Goal: Information Seeking & Learning: Check status

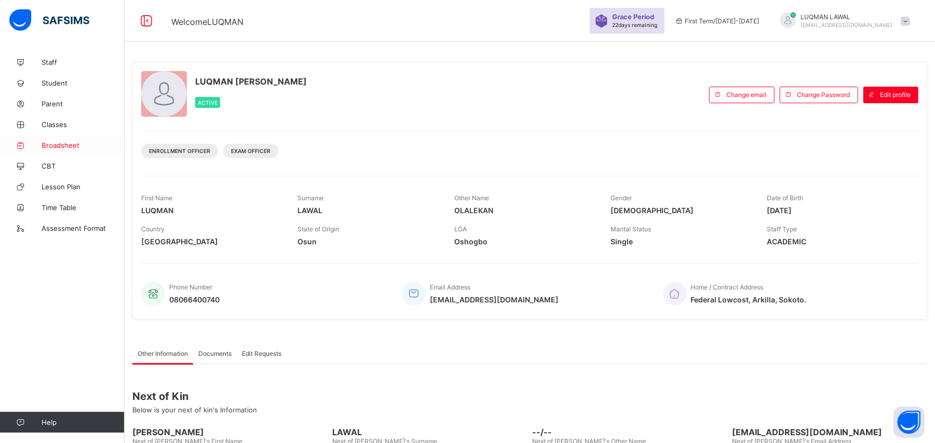
click at [62, 142] on span "Broadsheet" at bounding box center [83, 145] width 83 height 8
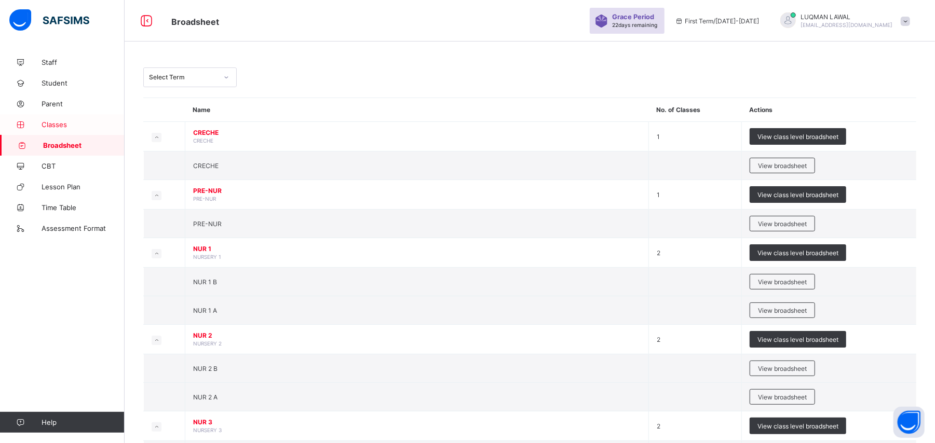
click at [55, 124] on span "Classes" at bounding box center [83, 124] width 83 height 8
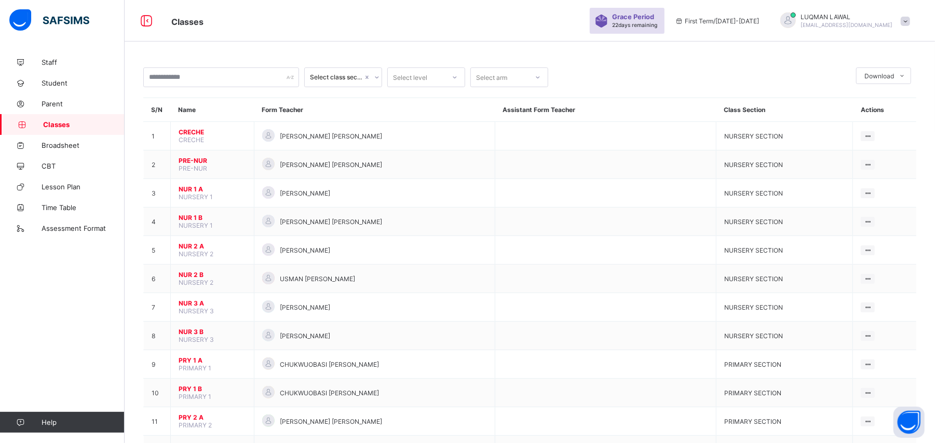
click at [329, 75] on div "Select class section" at bounding box center [336, 78] width 53 height 8
click at [330, 134] on div "SECONDARY SECTION" at bounding box center [343, 136] width 77 height 24
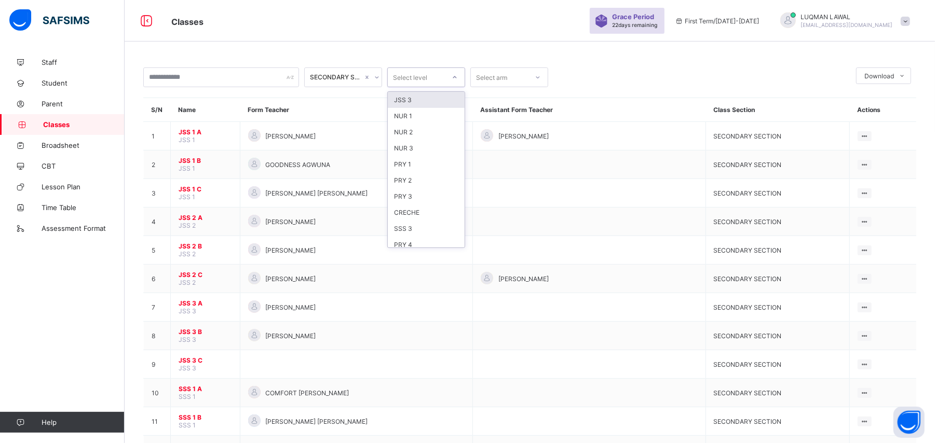
click at [452, 79] on icon at bounding box center [455, 77] width 6 height 10
click at [408, 168] on div "SSS 3" at bounding box center [426, 168] width 77 height 16
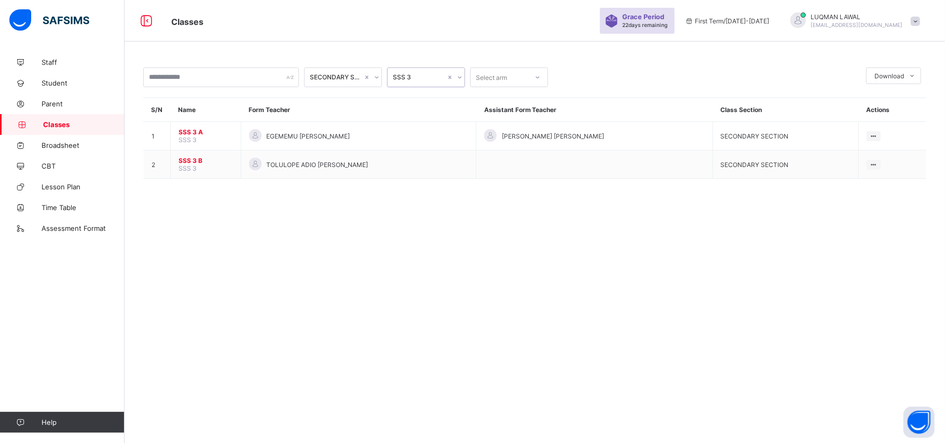
click at [513, 79] on div "Select arm" at bounding box center [499, 77] width 57 height 15
click at [490, 153] on div at bounding box center [509, 148] width 77 height 16
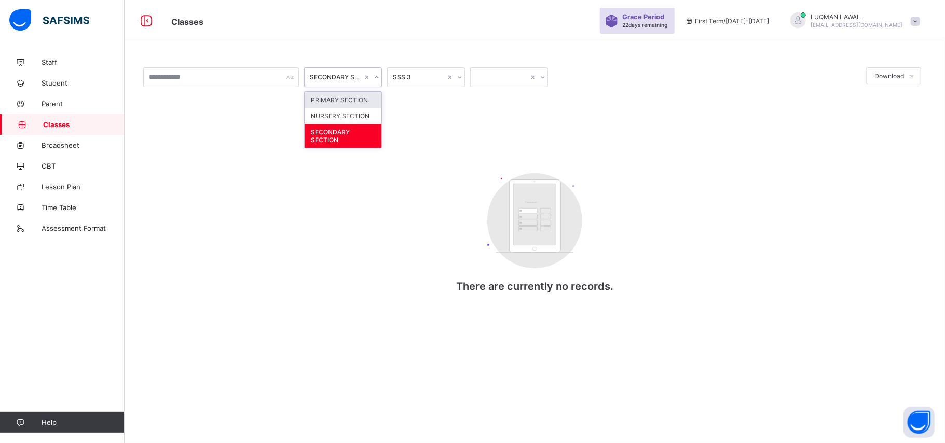
click at [379, 77] on icon at bounding box center [377, 77] width 6 height 10
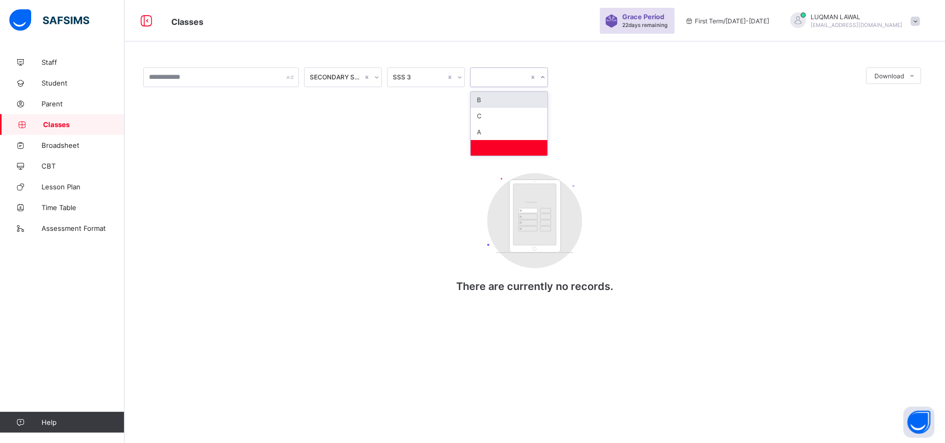
click at [547, 75] on div at bounding box center [543, 77] width 10 height 17
click at [498, 142] on div at bounding box center [509, 148] width 77 height 16
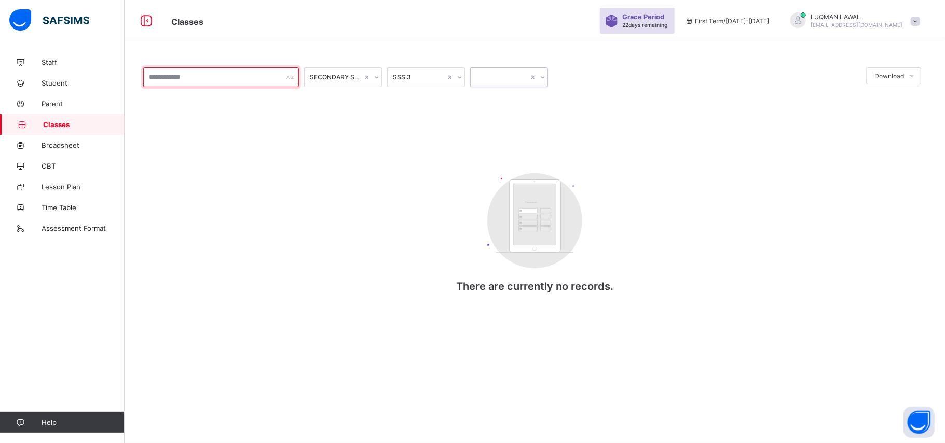
click at [237, 83] on input "text" at bounding box center [221, 77] width 156 height 20
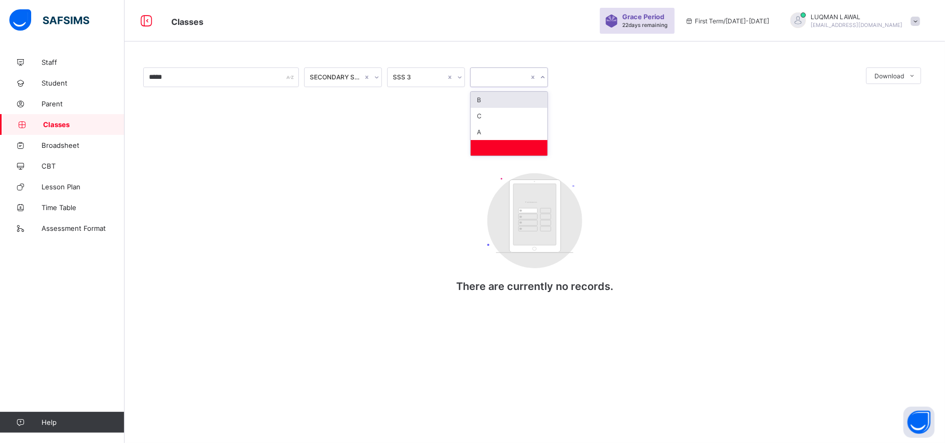
click at [546, 78] on div at bounding box center [543, 77] width 10 height 17
click at [495, 156] on div "B C A" at bounding box center [509, 123] width 78 height 65
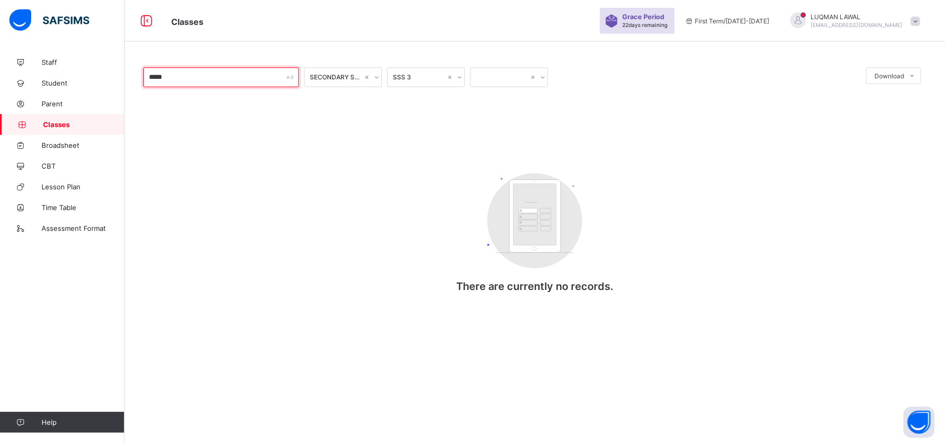
click at [173, 82] on input "*****" at bounding box center [221, 77] width 156 height 20
type input "*"
type input "*****"
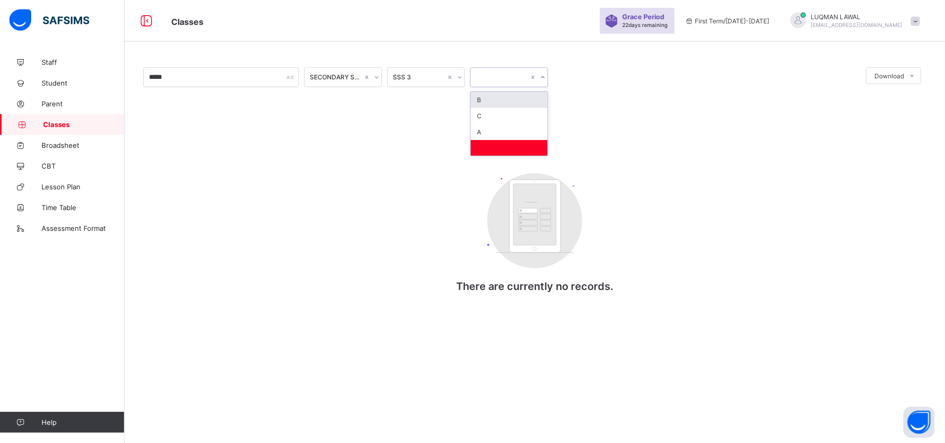
click at [546, 78] on div at bounding box center [543, 77] width 10 height 17
click at [69, 90] on link "Student" at bounding box center [62, 83] width 125 height 21
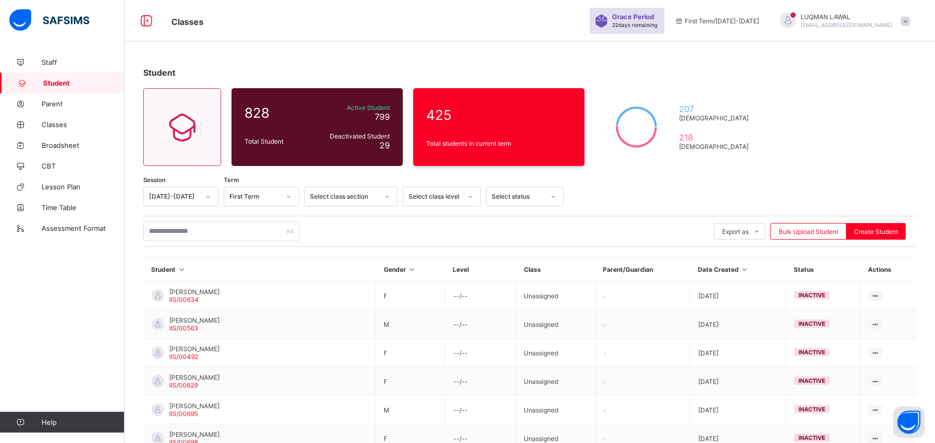
click at [206, 199] on icon at bounding box center [208, 197] width 6 height 10
click at [183, 240] on div "[DATE]-[DATE]" at bounding box center [181, 235] width 74 height 16
click at [286, 195] on icon at bounding box center [289, 197] width 6 height 10
click at [266, 221] on div "First Term" at bounding box center [261, 219] width 74 height 16
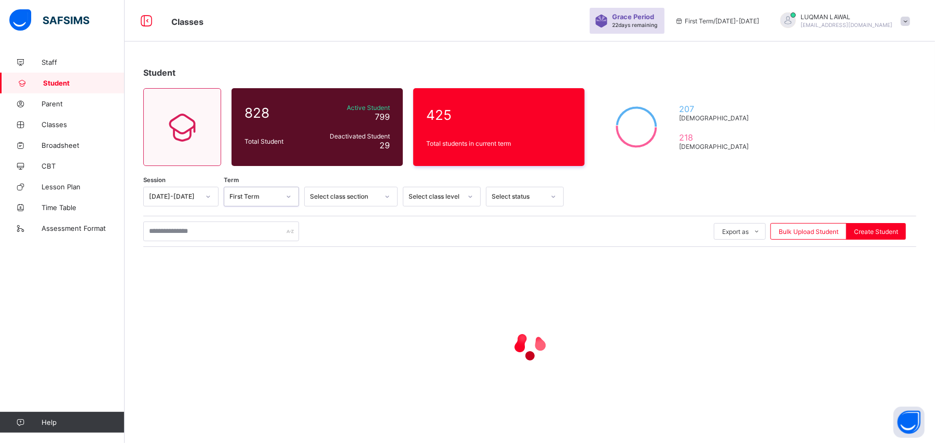
click at [387, 197] on icon at bounding box center [387, 197] width 6 height 10
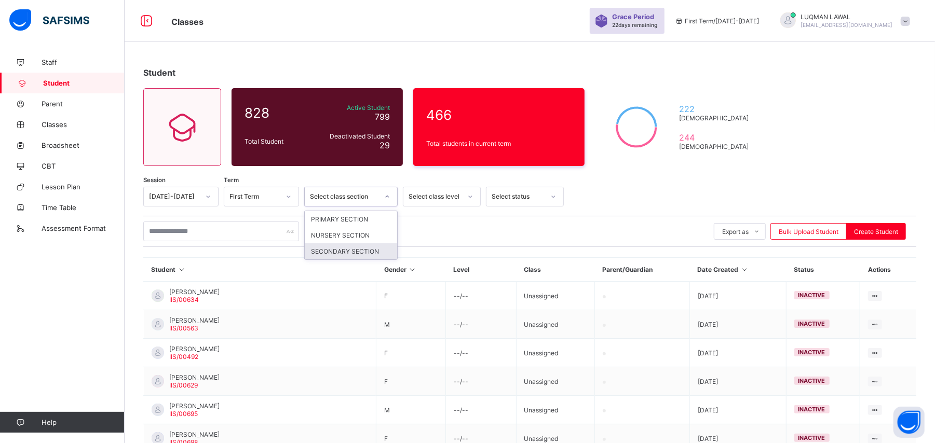
click at [346, 252] on div "SECONDARY SECTION" at bounding box center [351, 252] width 92 height 16
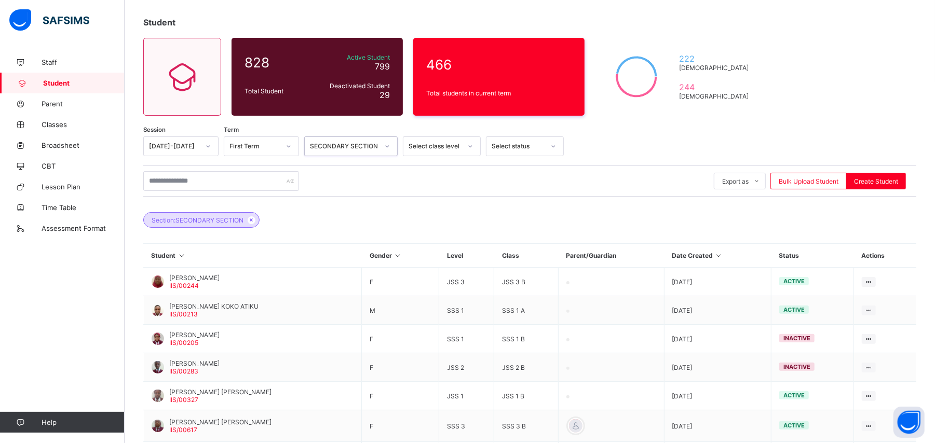
scroll to position [85, 0]
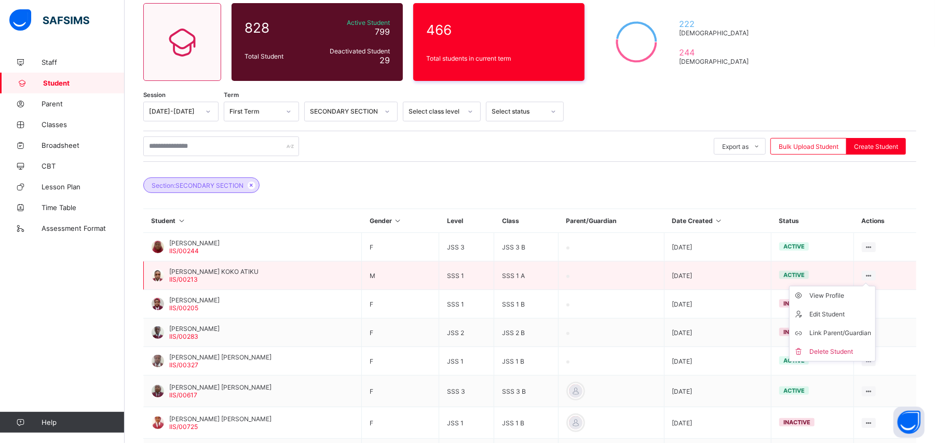
click at [873, 273] on icon at bounding box center [868, 276] width 9 height 8
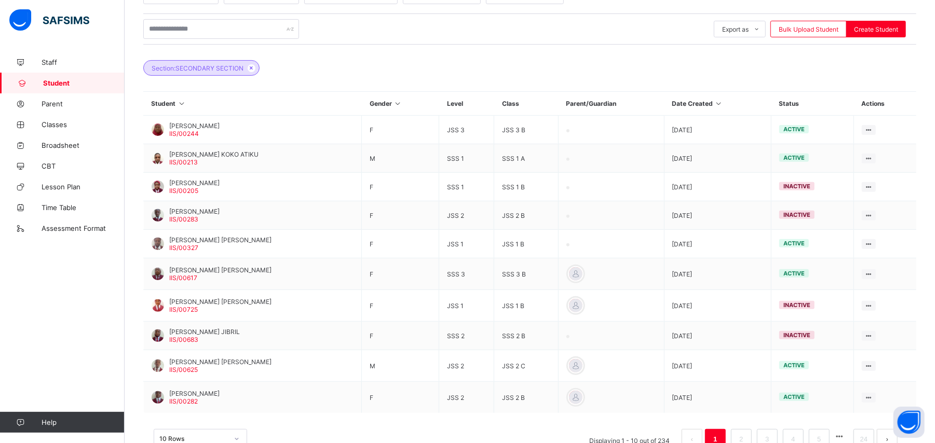
scroll to position [235, 0]
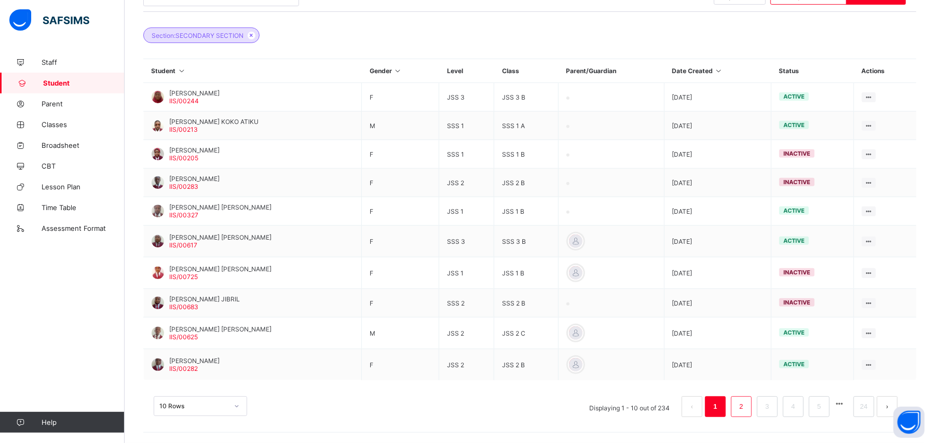
click at [746, 404] on link "2" at bounding box center [741, 406] width 10 height 13
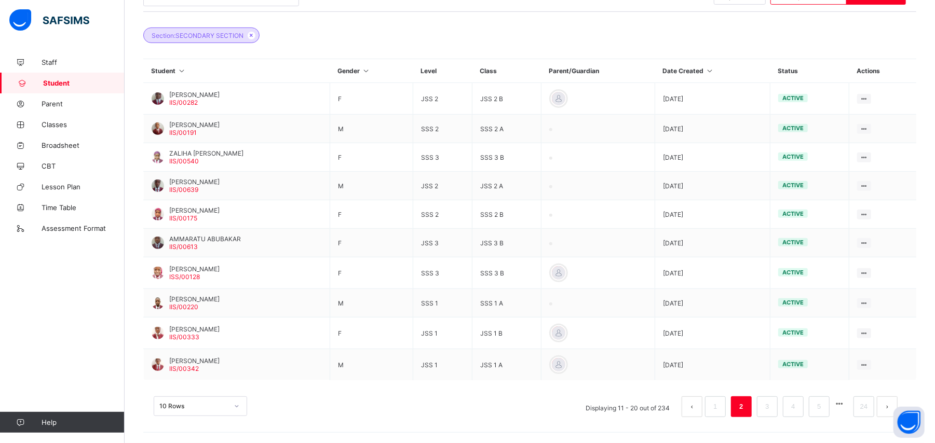
click at [894, 404] on button "next page" at bounding box center [887, 407] width 21 height 21
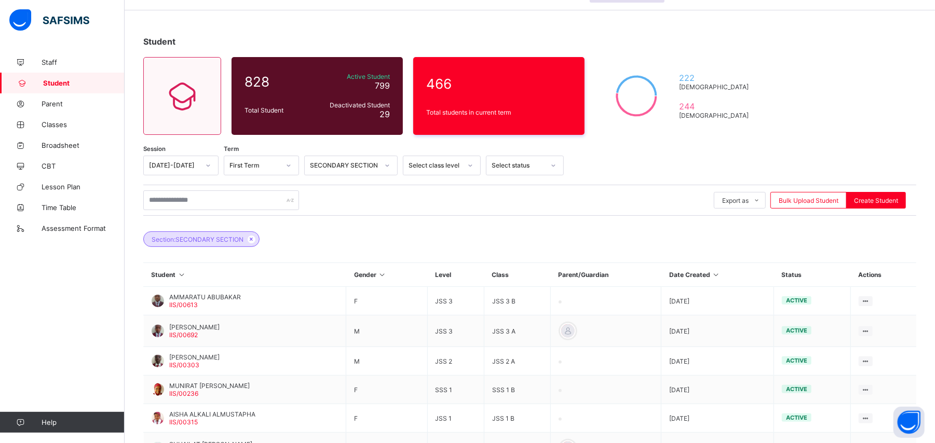
scroll to position [24, 0]
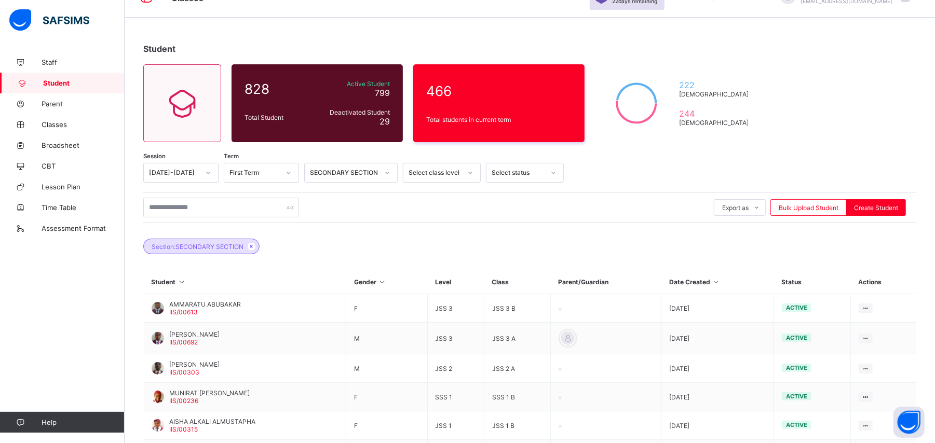
click at [464, 177] on div at bounding box center [471, 173] width 18 height 17
click at [427, 310] on div "JSS 3" at bounding box center [441, 311] width 77 height 16
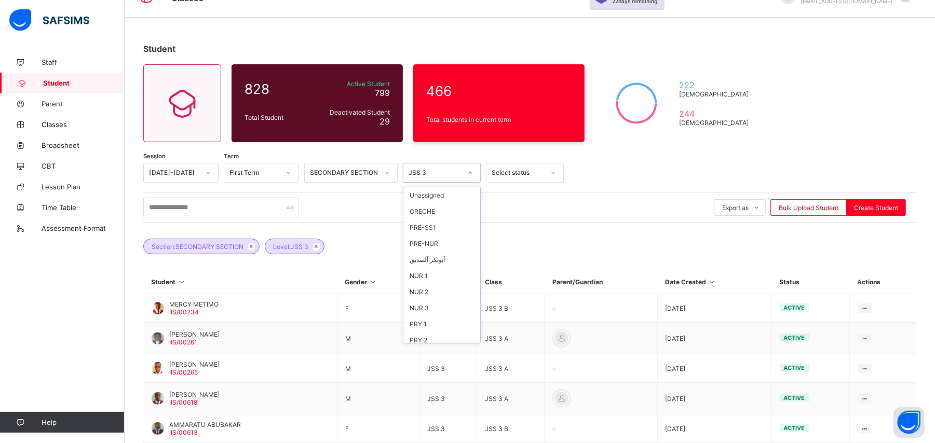
scroll to position [146, 0]
click at [528, 248] on div "Section: SECONDARY SECTION Level: JSS 3" at bounding box center [529, 241] width 773 height 36
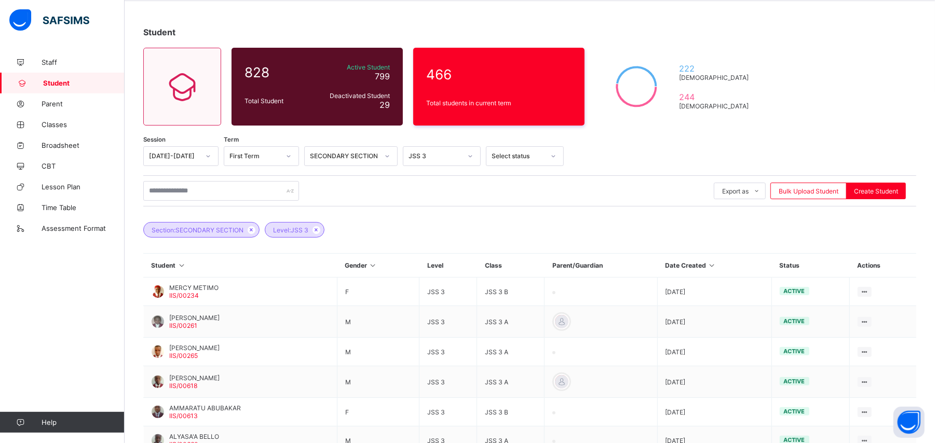
scroll to position [39, 0]
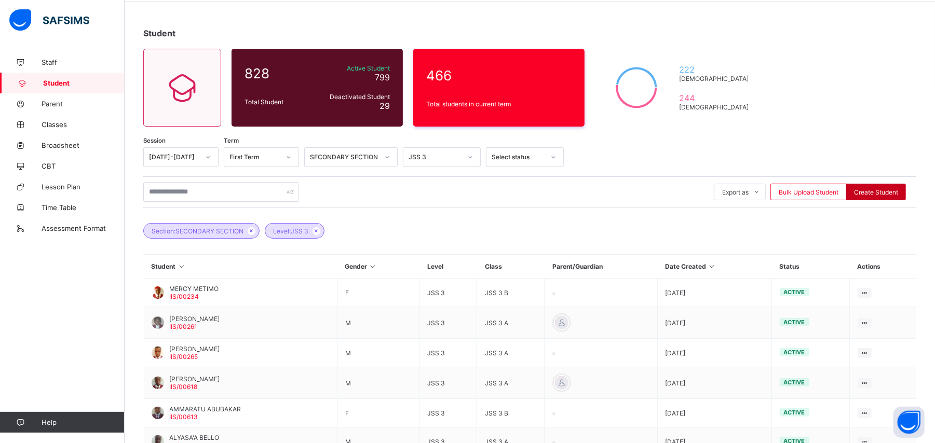
click at [875, 190] on span "Create Student" at bounding box center [876, 192] width 44 height 8
select select "**"
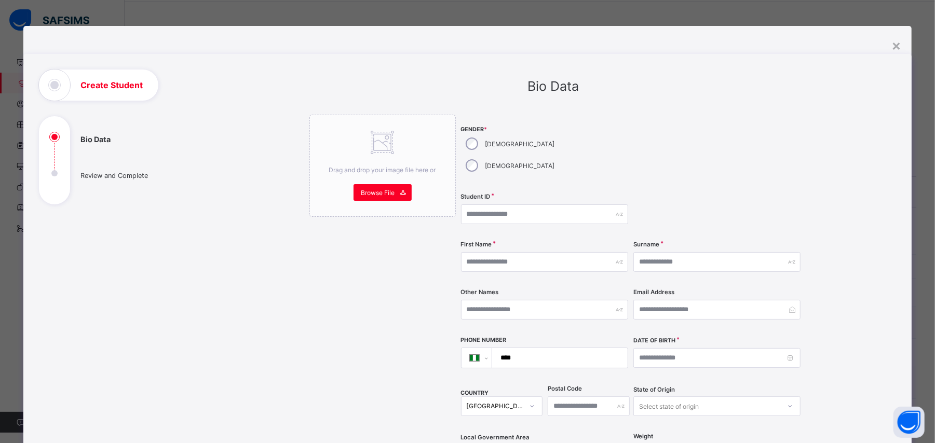
click at [808, 192] on div "**********" at bounding box center [553, 393] width 519 height 647
click at [898, 45] on div "×" at bounding box center [896, 45] width 10 height 18
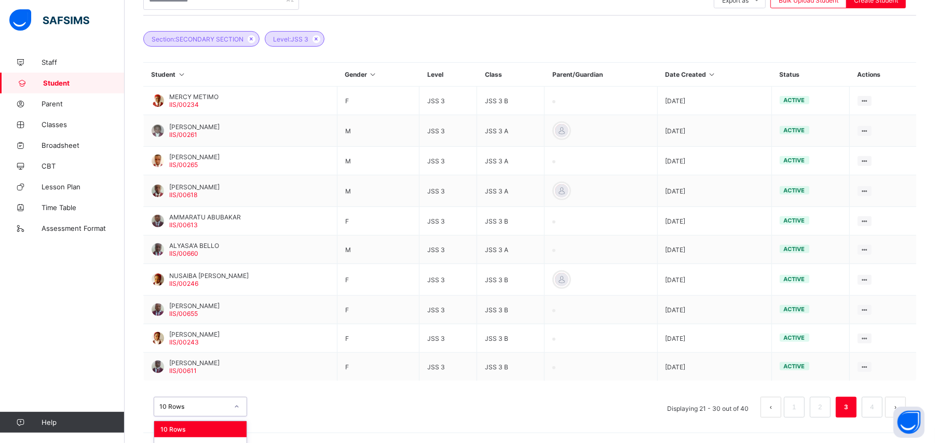
scroll to position [258, 0]
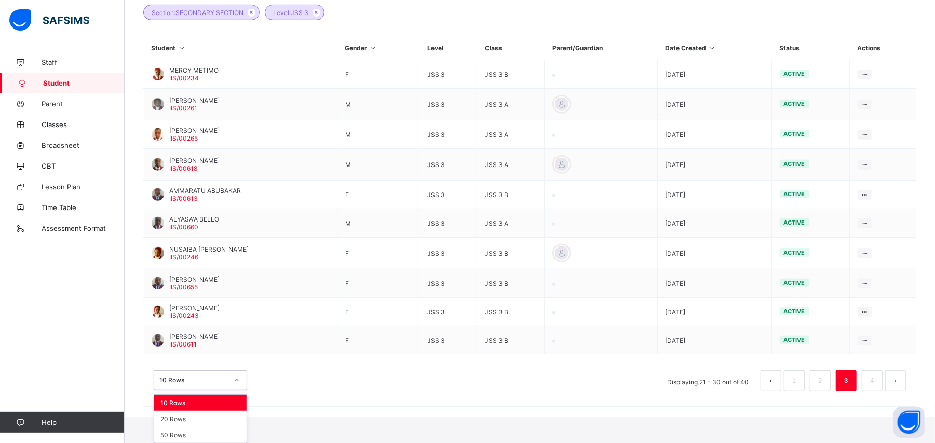
click at [218, 390] on div "option 10 Rows focused, 1 of 3. 3 results available. Use Up and Down to choose …" at bounding box center [200, 381] width 93 height 20
click at [205, 418] on div "20 Rows" at bounding box center [200, 419] width 92 height 16
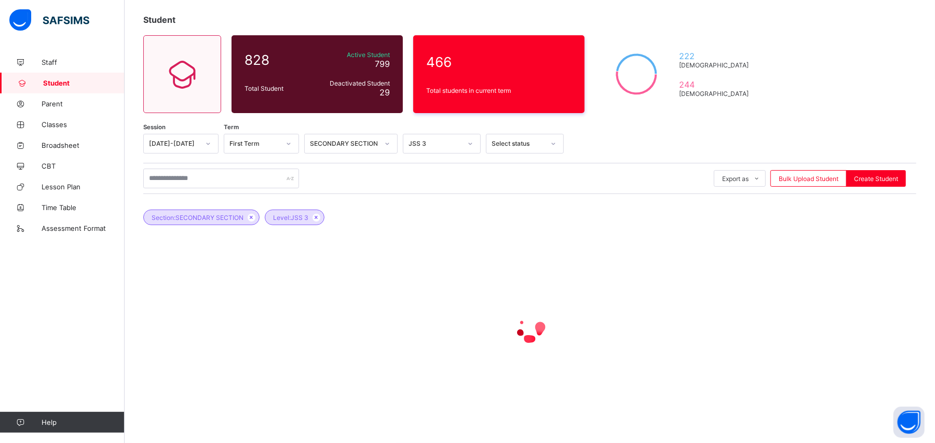
scroll to position [0, 0]
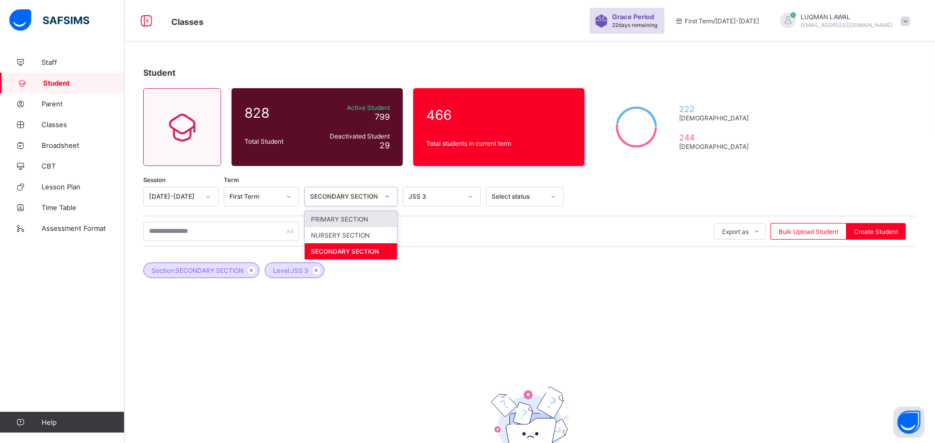
click at [389, 196] on icon at bounding box center [387, 197] width 6 height 10
click at [354, 255] on div "SECONDARY SECTION" at bounding box center [351, 252] width 92 height 16
click at [513, 194] on div "Select status" at bounding box center [518, 197] width 53 height 8
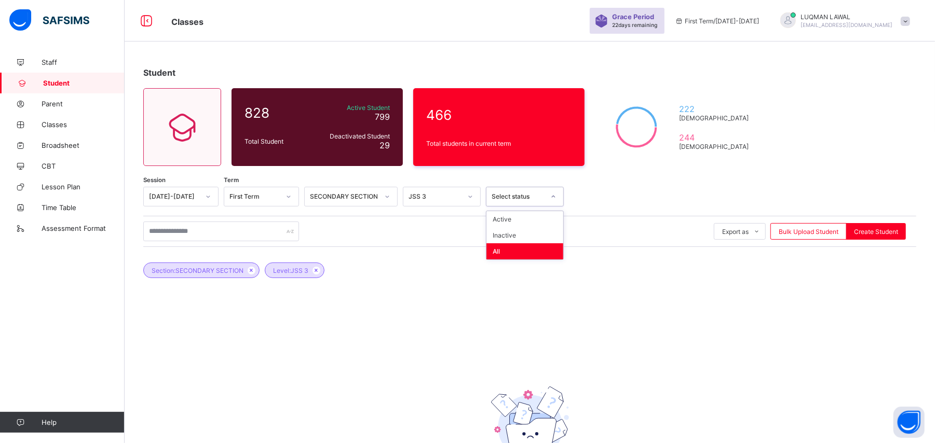
click at [505, 255] on div "All" at bounding box center [525, 252] width 77 height 16
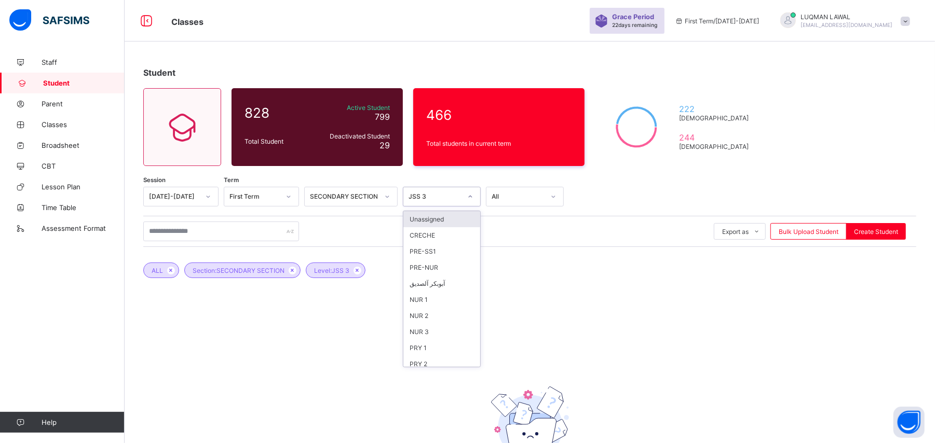
click at [472, 194] on icon at bounding box center [470, 197] width 6 height 10
click at [441, 314] on div "JSS 3" at bounding box center [441, 314] width 77 height 16
click at [907, 412] on button "Open asap" at bounding box center [909, 422] width 31 height 31
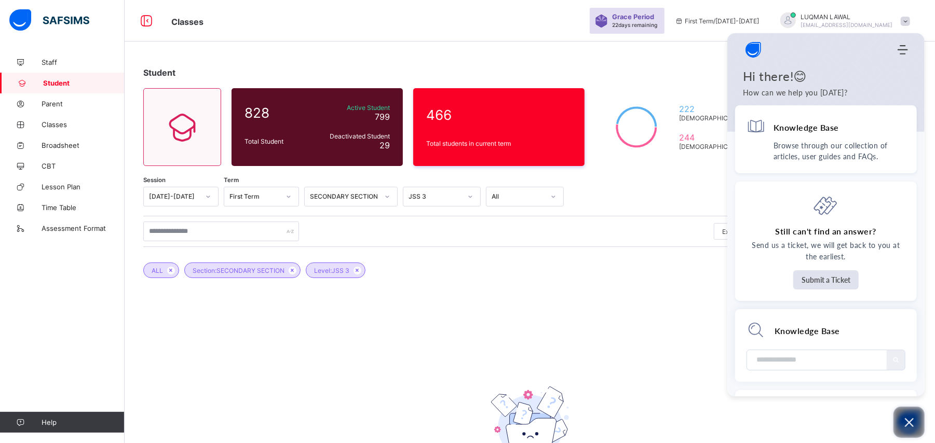
click at [904, 426] on icon "Open asap" at bounding box center [909, 422] width 13 height 13
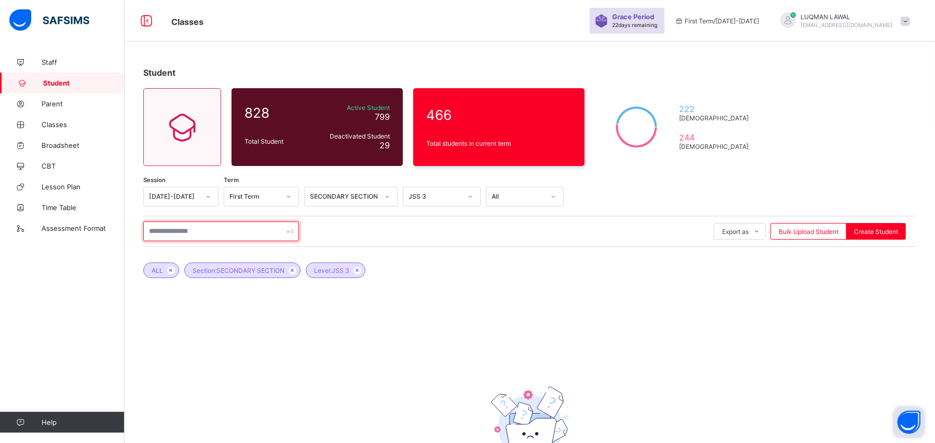
click at [193, 237] on input "text" at bounding box center [221, 232] width 156 height 20
type input "****"
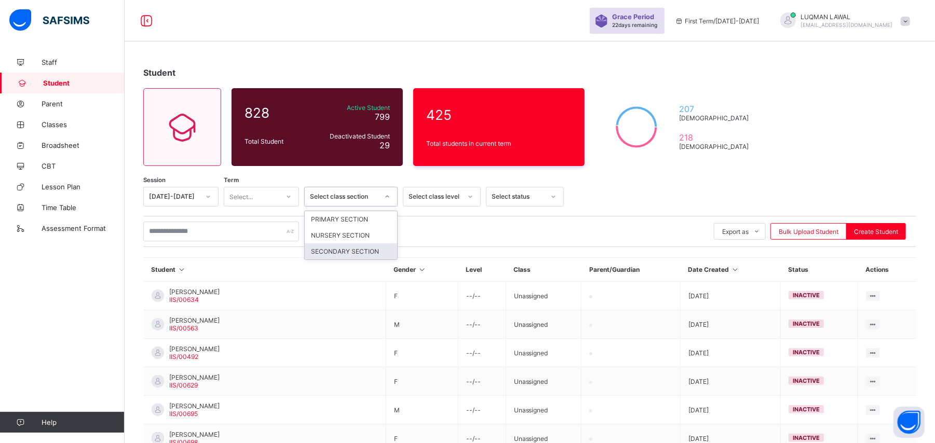
click at [342, 252] on div "SECONDARY SECTION" at bounding box center [351, 252] width 92 height 16
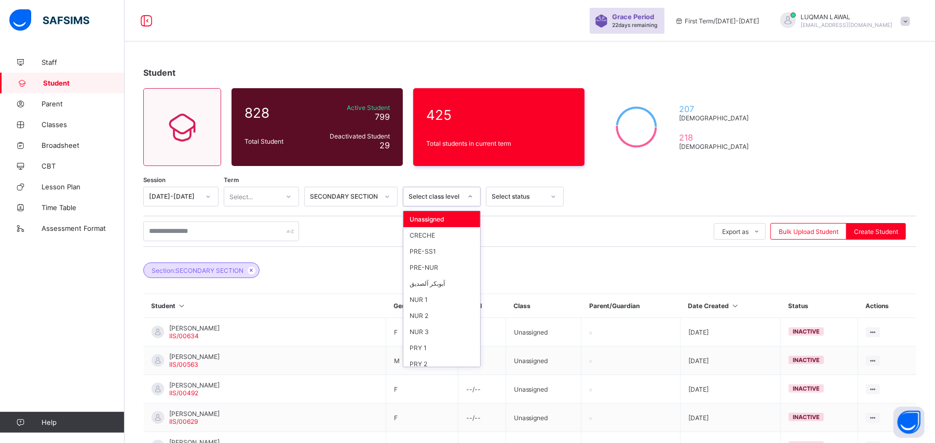
click at [463, 198] on div at bounding box center [471, 196] width 18 height 17
click at [439, 352] on div "PRY 1" at bounding box center [441, 348] width 77 height 16
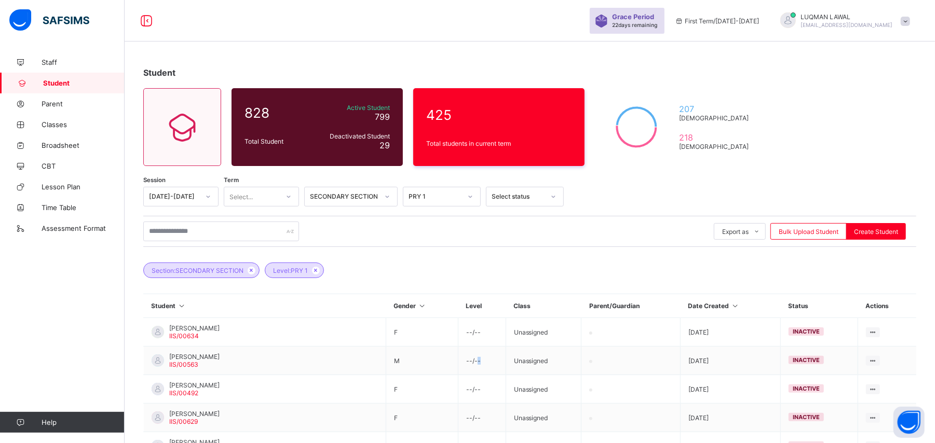
click at [458, 352] on td "--/--" at bounding box center [482, 361] width 48 height 29
click at [474, 201] on div at bounding box center [471, 196] width 18 height 17
click at [444, 355] on div "SSS 3" at bounding box center [441, 363] width 77 height 16
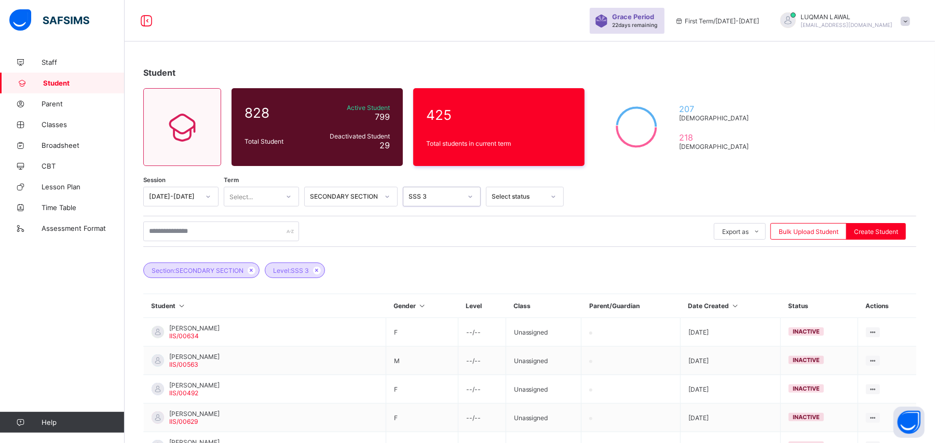
click at [545, 200] on div at bounding box center [554, 196] width 18 height 17
click at [524, 223] on div "Active" at bounding box center [525, 219] width 77 height 16
click at [289, 198] on icon at bounding box center [289, 197] width 6 height 10
click at [268, 221] on div "First Term" at bounding box center [261, 219] width 74 height 16
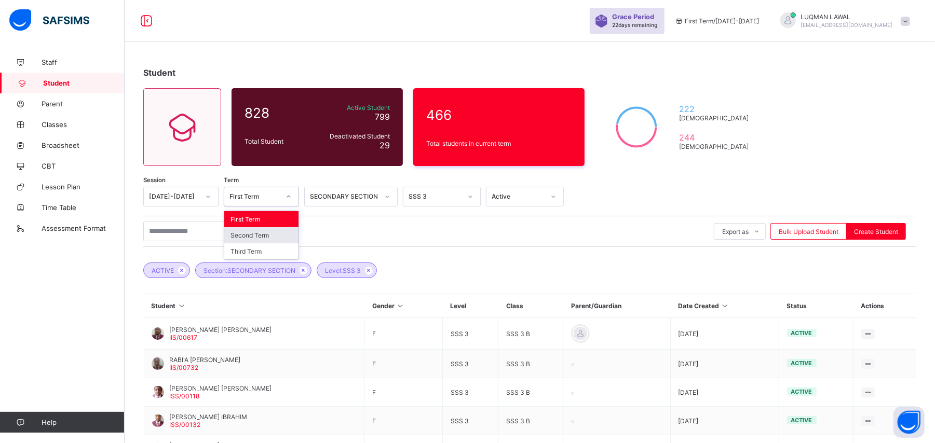
click at [449, 279] on div "ACTIVE Section: SECONDARY SECTION Level: SSS 3" at bounding box center [529, 265] width 773 height 36
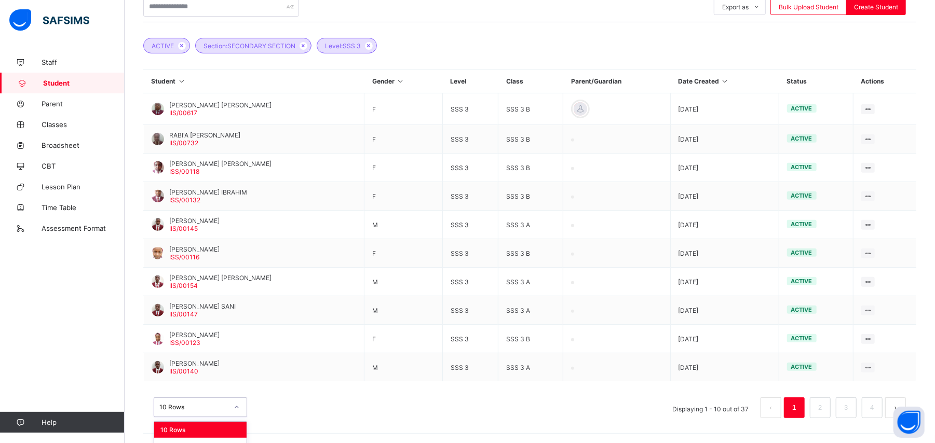
scroll to position [251, 0]
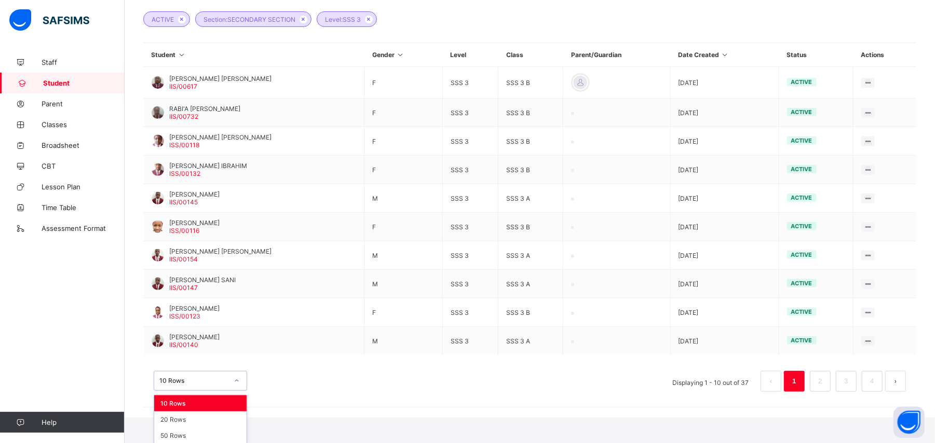
click at [237, 391] on div "option 10 Rows focused, 1 of 3. 3 results available. Use Up and Down to choose …" at bounding box center [200, 381] width 93 height 20
click at [206, 421] on div "20 Rows" at bounding box center [200, 420] width 92 height 16
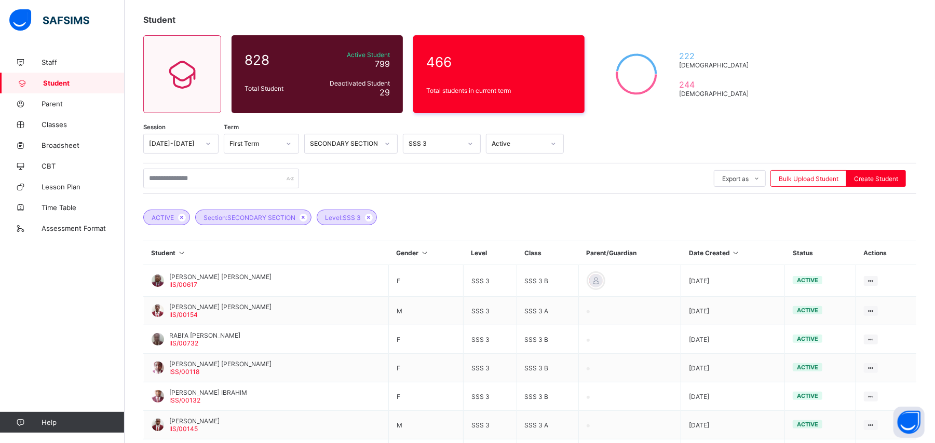
scroll to position [225, 0]
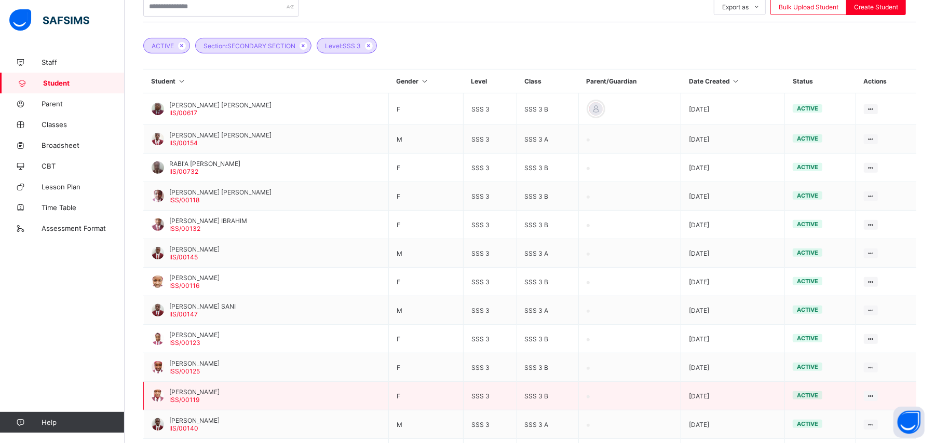
click at [197, 396] on span "ISS/00119" at bounding box center [184, 400] width 30 height 8
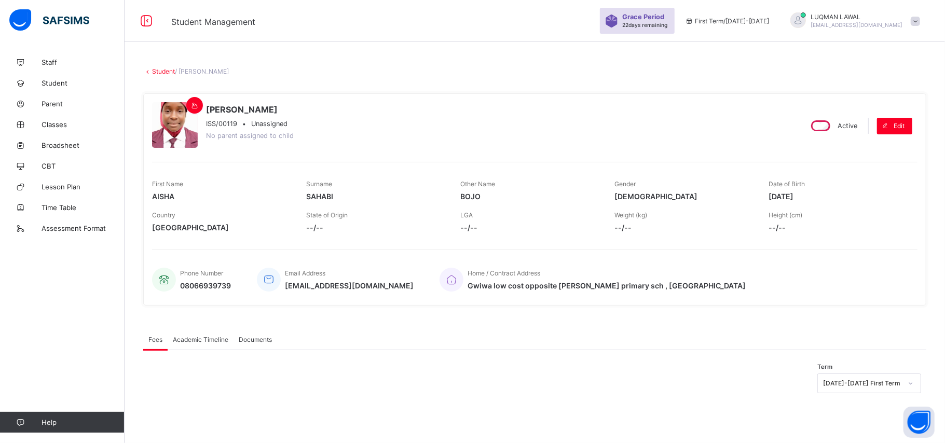
click at [200, 344] on div "Academic Timeline" at bounding box center [201, 339] width 66 height 21
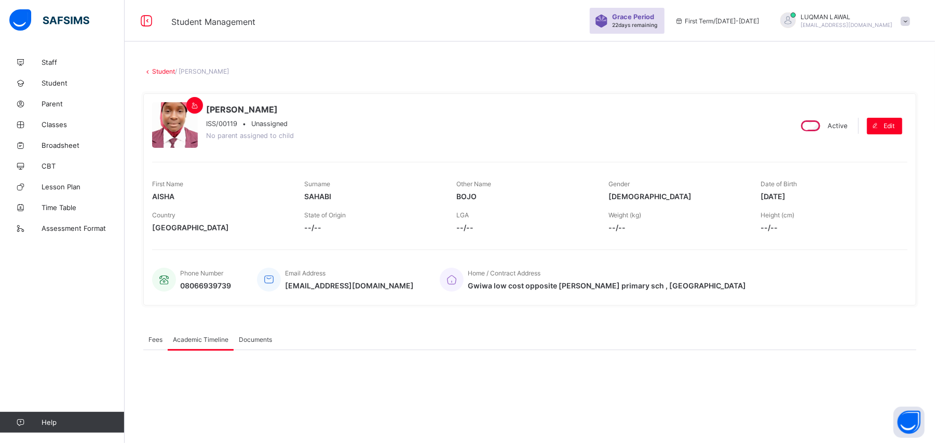
click at [163, 72] on link "Student" at bounding box center [163, 71] width 23 height 8
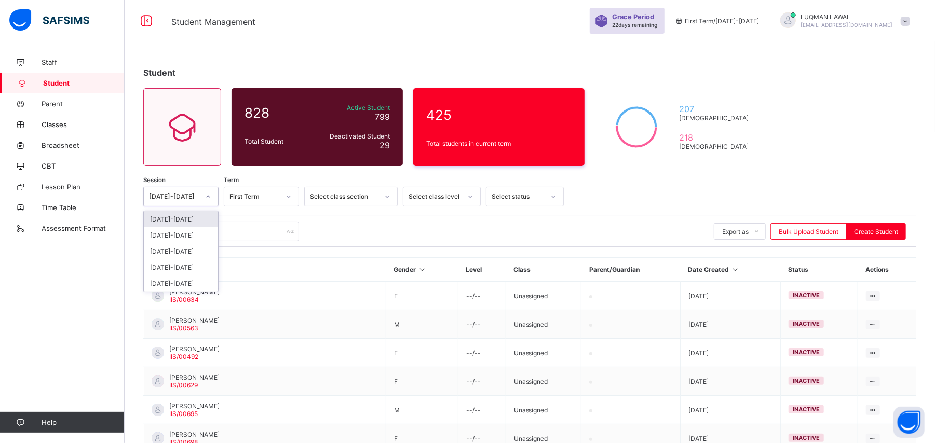
click at [210, 199] on icon at bounding box center [208, 197] width 6 height 10
click at [179, 239] on div "[DATE]-[DATE]" at bounding box center [181, 235] width 74 height 16
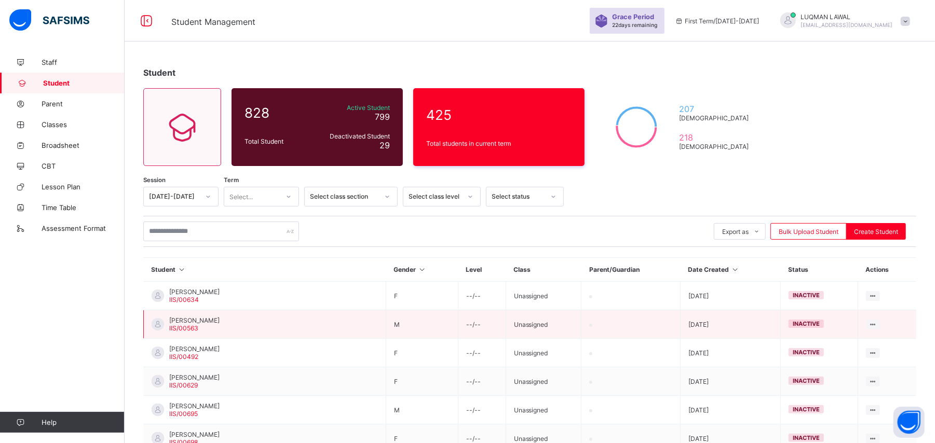
click at [254, 312] on td "AHMAD DAUDA FAKAI IIS/00563" at bounding box center [265, 324] width 242 height 29
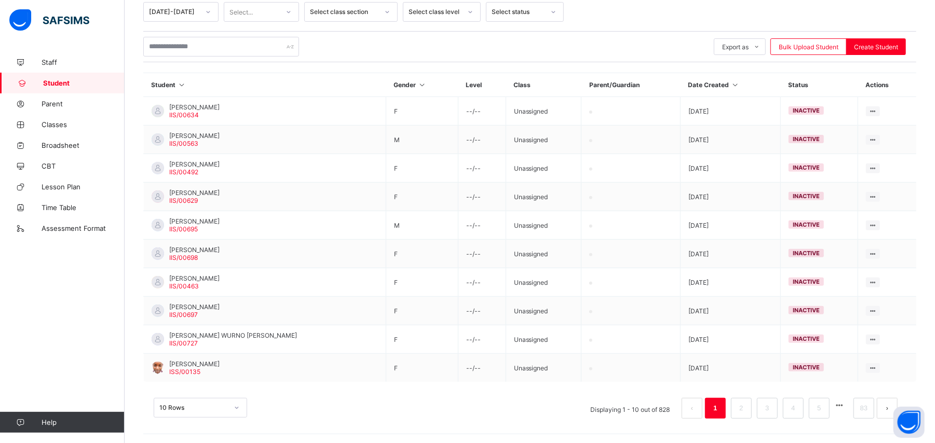
scroll to position [211, 0]
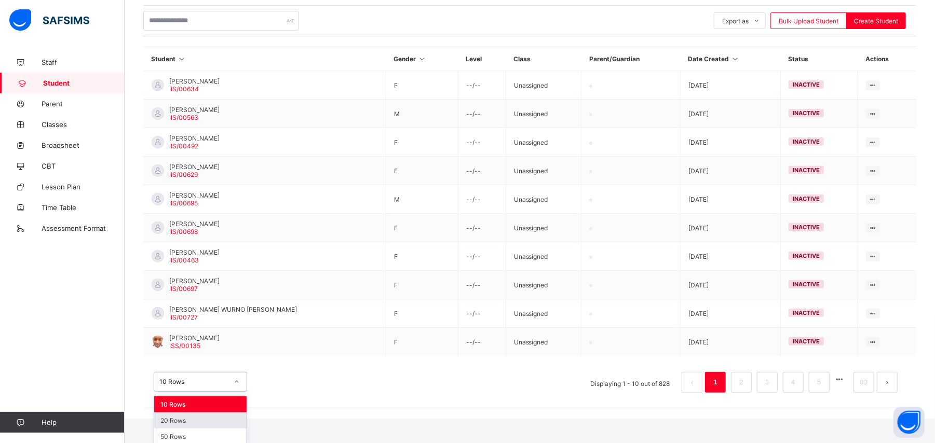
click at [237, 392] on div "option 20 Rows focused, 2 of 3. 3 results available. Use Up and Down to choose …" at bounding box center [200, 382] width 93 height 20
click at [192, 418] on div "20 Rows" at bounding box center [200, 421] width 92 height 16
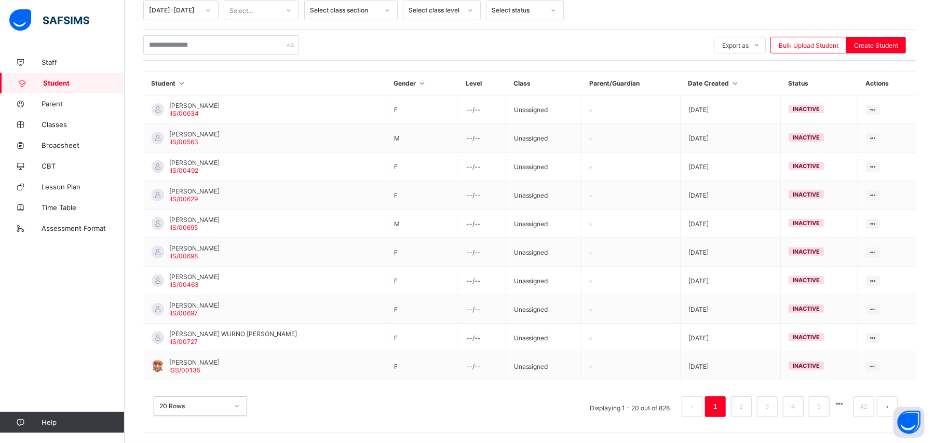
scroll to position [185, 0]
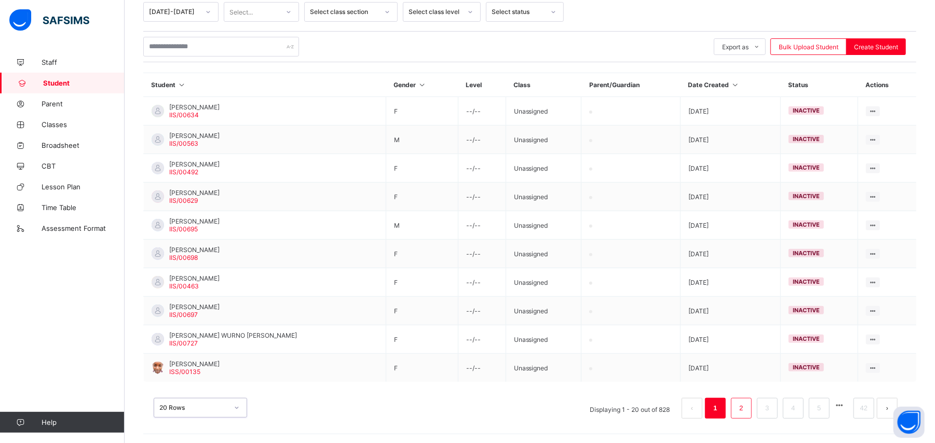
click at [749, 414] on li "2" at bounding box center [741, 408] width 21 height 21
click at [746, 406] on link "2" at bounding box center [741, 408] width 10 height 13
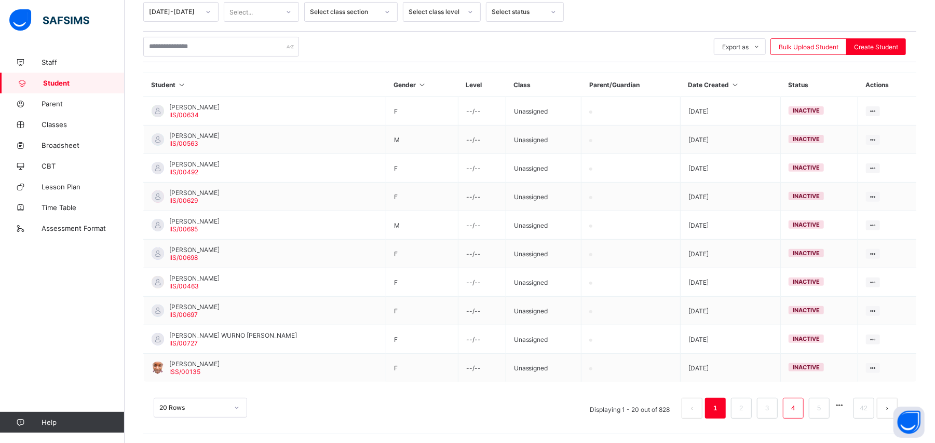
click at [798, 409] on link "4" at bounding box center [793, 408] width 10 height 13
click at [798, 402] on link "4" at bounding box center [793, 408] width 10 height 13
click at [746, 407] on link "2" at bounding box center [741, 408] width 10 height 13
click at [607, 202] on td at bounding box center [631, 197] width 99 height 29
click at [291, 15] on div at bounding box center [289, 12] width 18 height 17
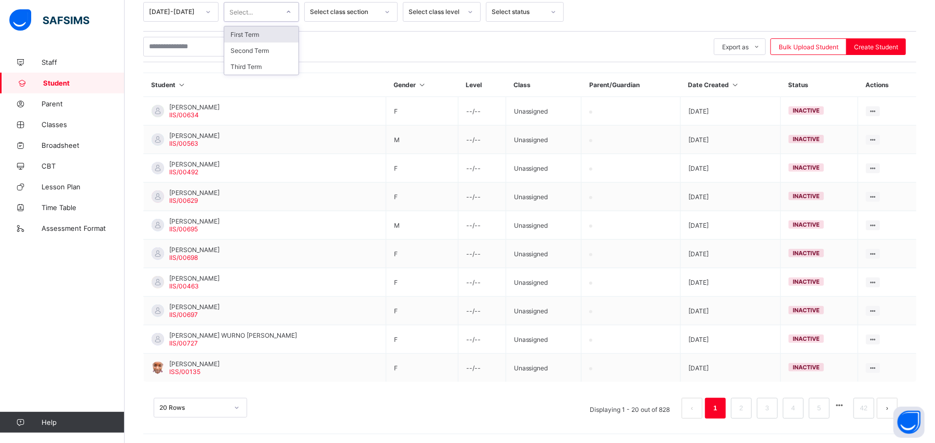
click at [256, 37] on div "First Term" at bounding box center [261, 34] width 74 height 16
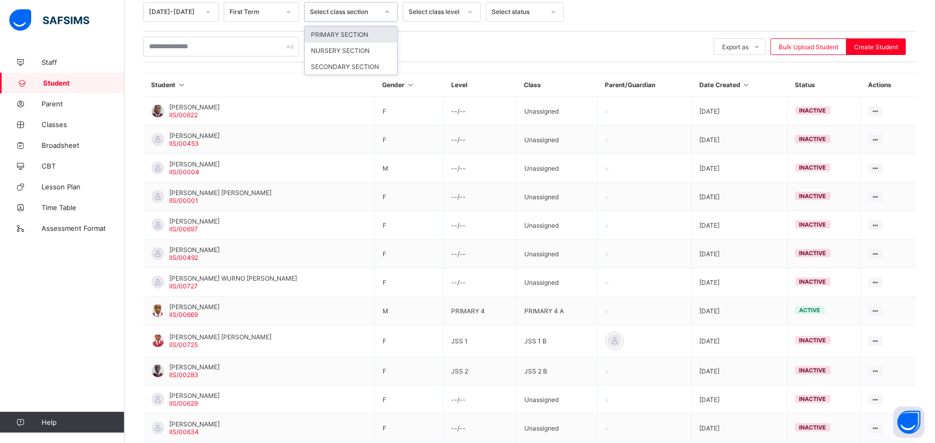
click at [388, 15] on div at bounding box center [388, 12] width 18 height 17
click at [352, 69] on div "SECONDARY SECTION" at bounding box center [351, 67] width 92 height 16
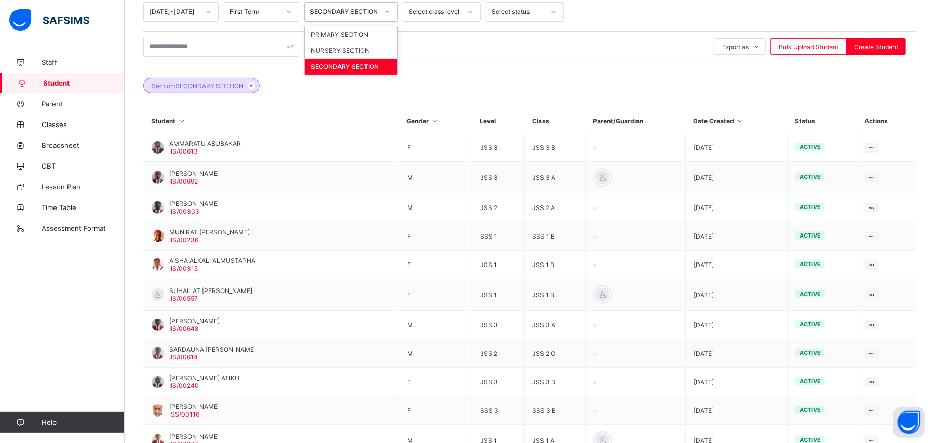
click at [439, 77] on div "Section: SECONDARY SECTION" at bounding box center [529, 80] width 773 height 36
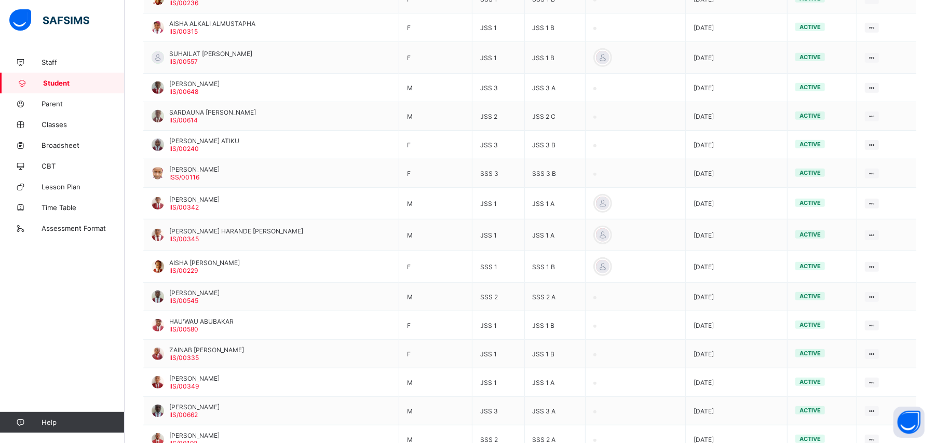
scroll to position [526, 0]
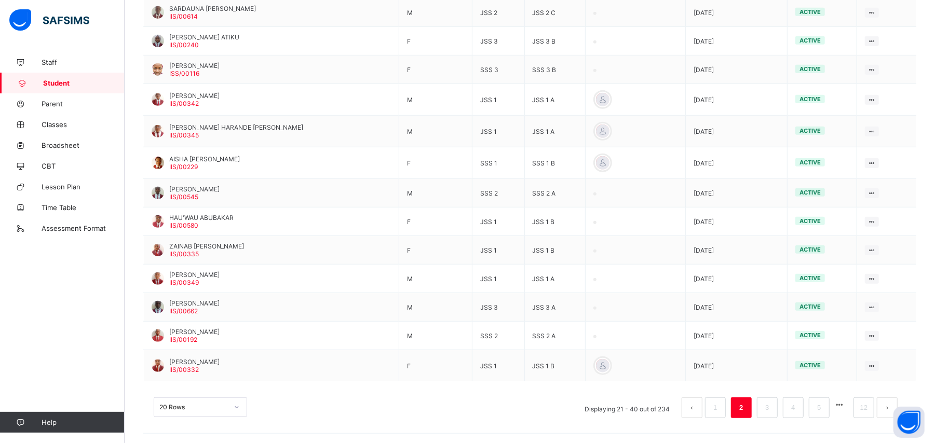
click at [765, 408] on ul "Displaying 21 - 40 out of 234 1 2 3 4 5 12" at bounding box center [741, 408] width 329 height 21
click at [189, 403] on div "20 Rows" at bounding box center [200, 408] width 93 height 20
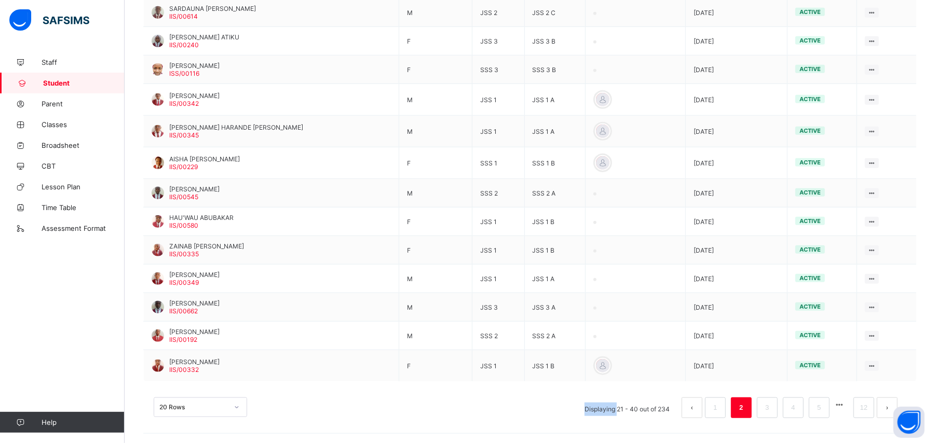
click at [772, 410] on link "3" at bounding box center [767, 407] width 10 height 13
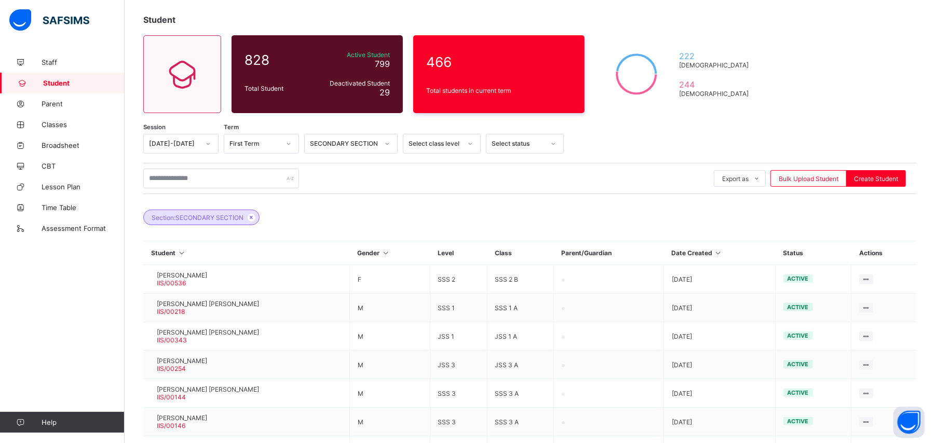
scroll to position [512, 0]
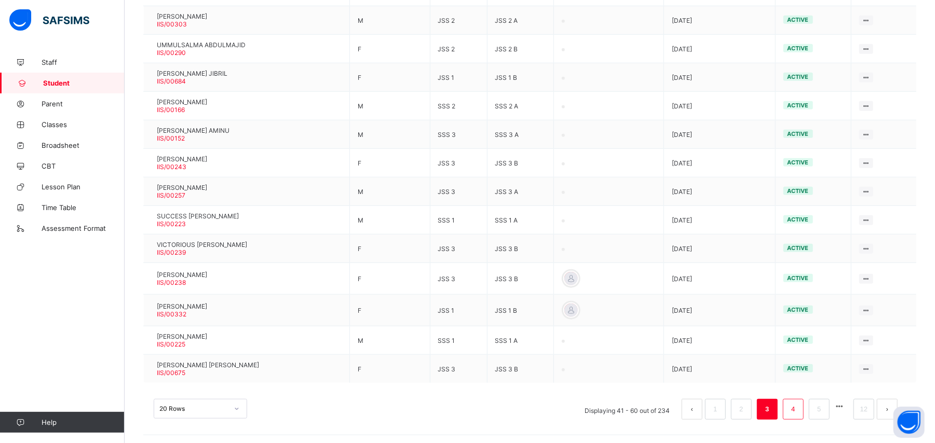
click at [804, 413] on li "4" at bounding box center [793, 409] width 21 height 21
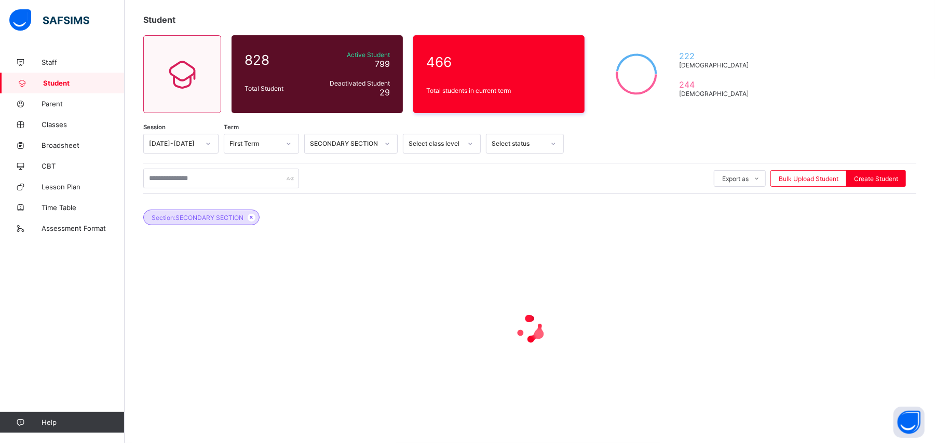
click at [808, 412] on div at bounding box center [529, 329] width 773 height 197
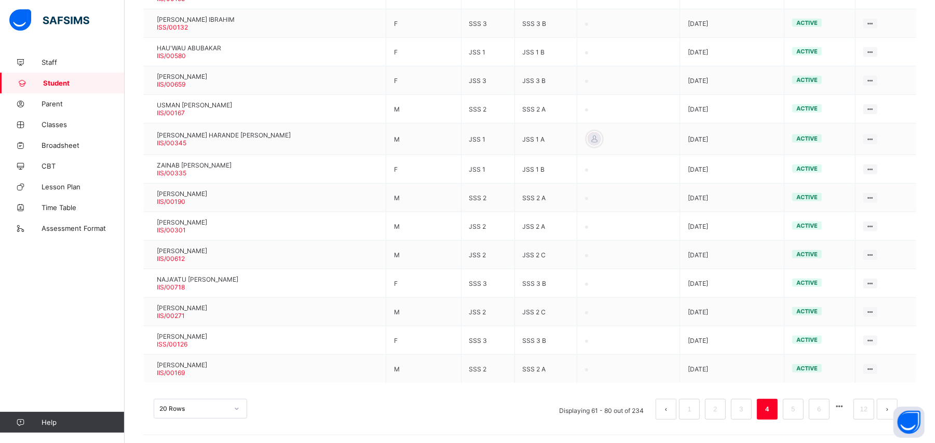
click at [798, 412] on link "5" at bounding box center [793, 409] width 10 height 13
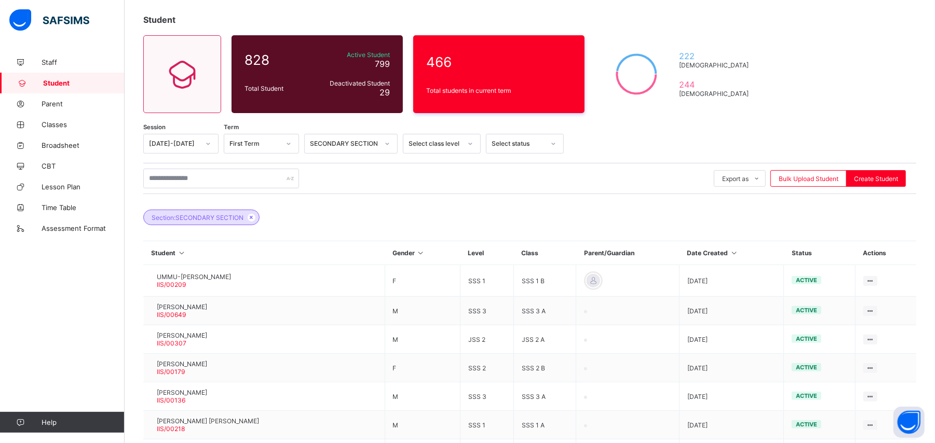
scroll to position [509, 0]
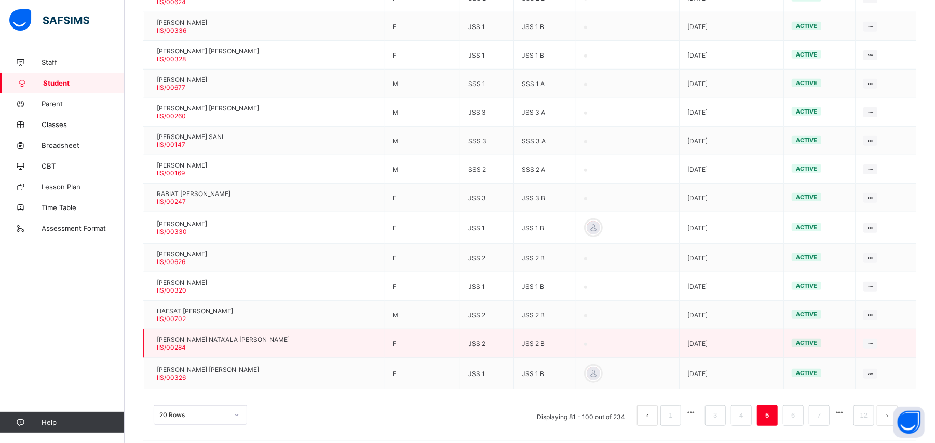
click at [540, 336] on td "JSS 2 B" at bounding box center [545, 344] width 62 height 29
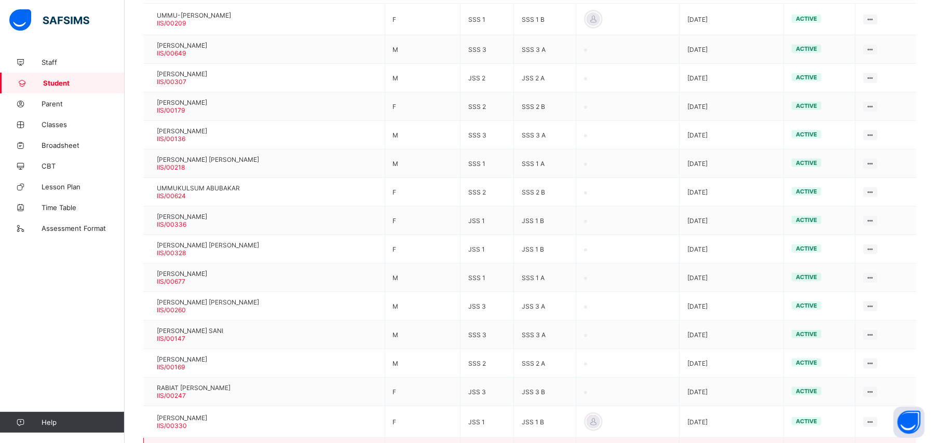
scroll to position [287, 0]
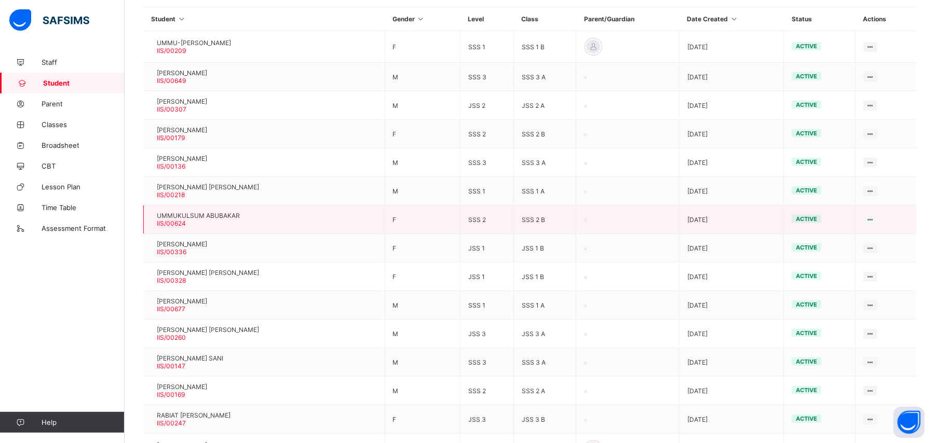
drag, startPoint x: 904, startPoint y: 1, endPoint x: 513, endPoint y: 229, distance: 452.6
click at [514, 229] on td "SSS 2 B" at bounding box center [545, 220] width 62 height 29
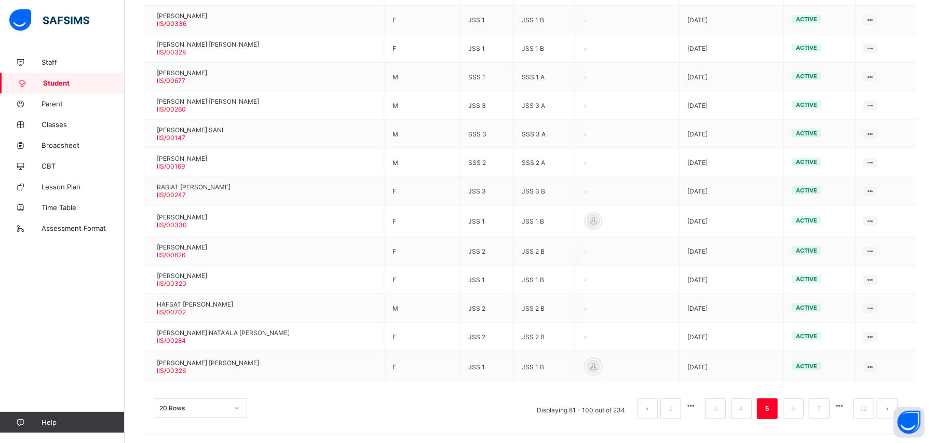
scroll to position [542, 0]
click at [240, 412] on div "20 Rows" at bounding box center [200, 407] width 93 height 20
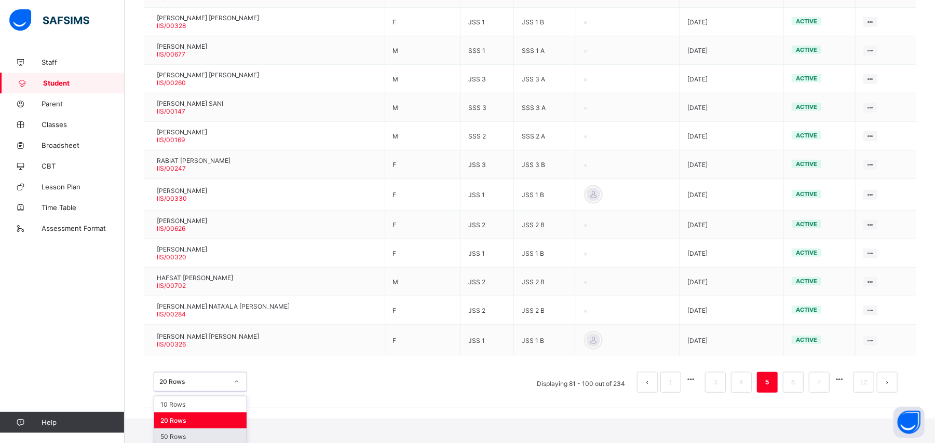
click at [204, 433] on div "50 Rows" at bounding box center [200, 437] width 92 height 16
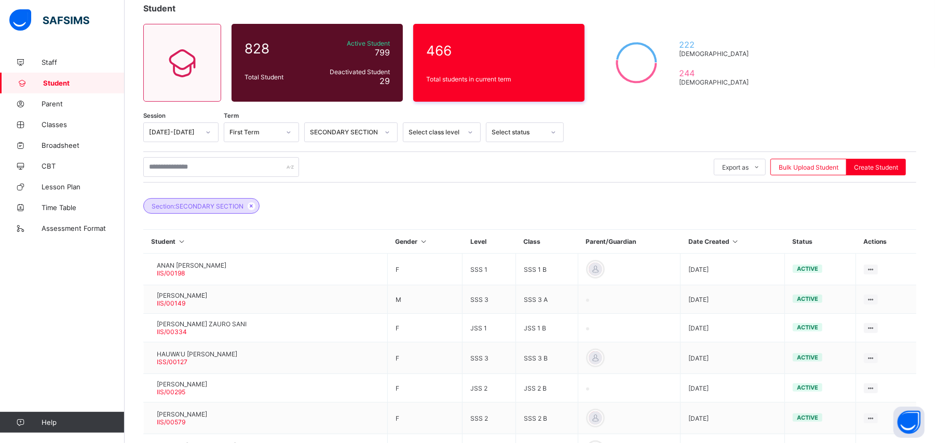
scroll to position [61, 0]
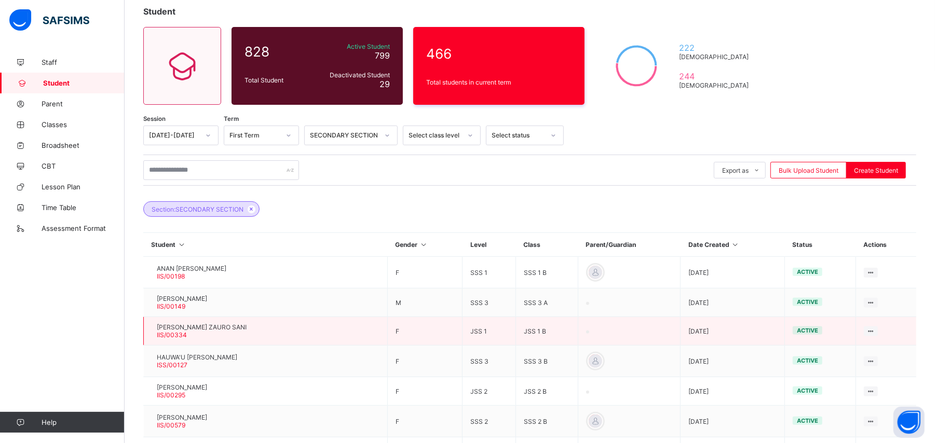
click at [410, 329] on td "F" at bounding box center [424, 331] width 75 height 29
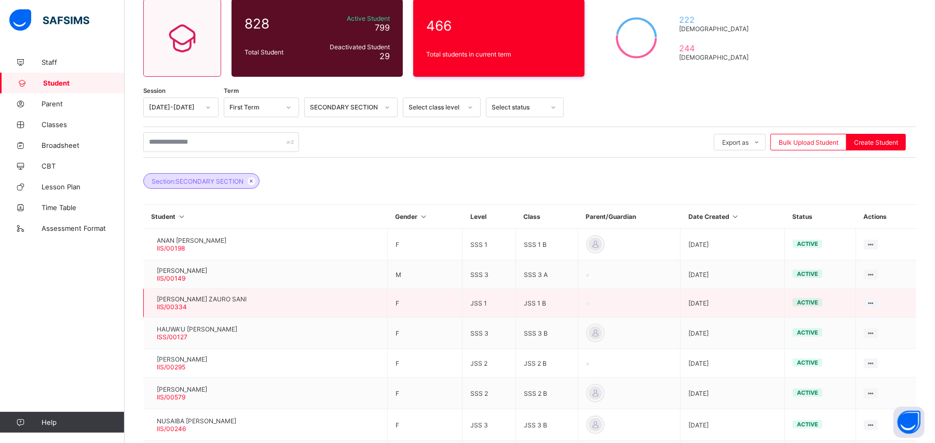
scroll to position [117, 0]
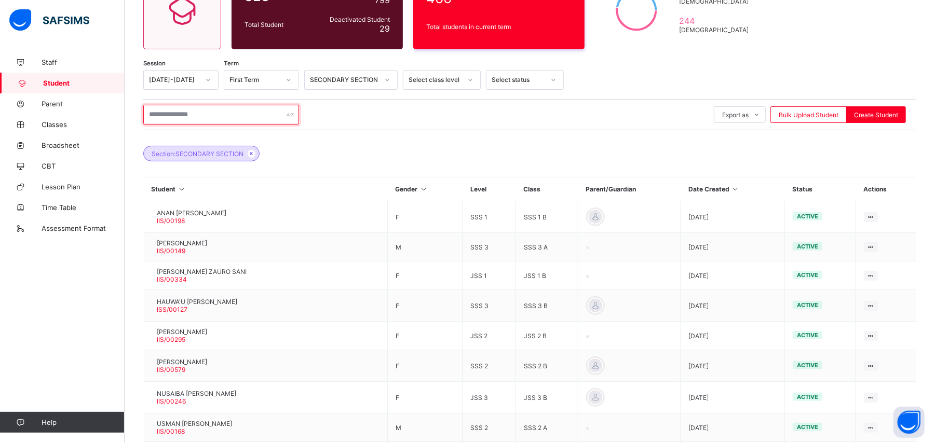
click at [200, 113] on input "text" at bounding box center [221, 115] width 156 height 20
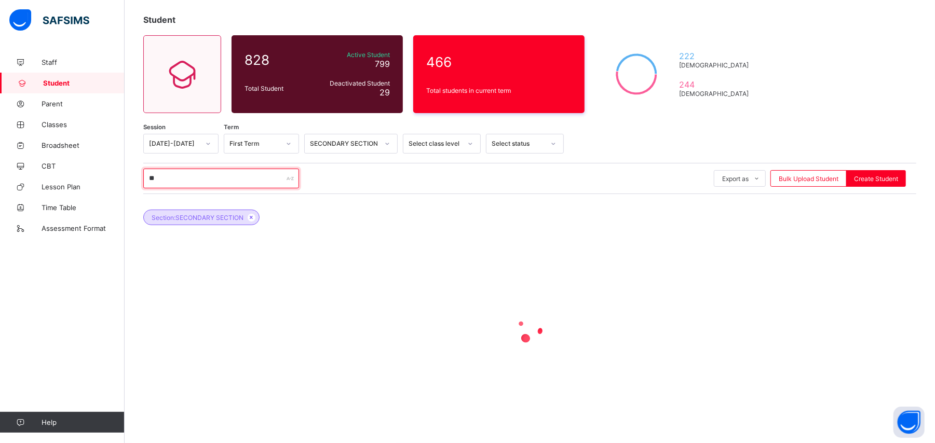
scroll to position [53, 0]
type input "****"
